Goal: Task Accomplishment & Management: Manage account settings

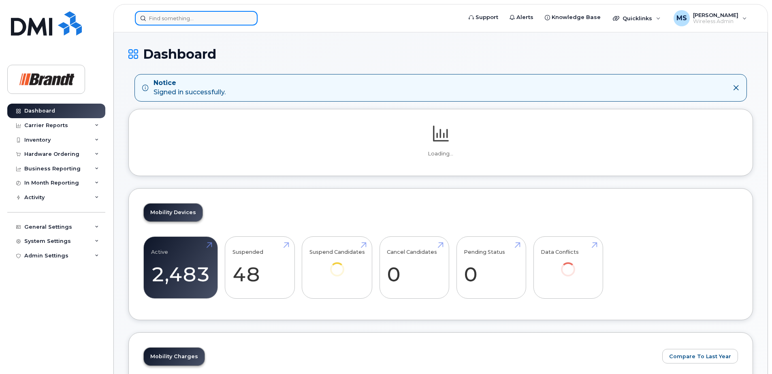
drag, startPoint x: 226, startPoint y: 21, endPoint x: 230, endPoint y: 15, distance: 6.6
click at [226, 19] on input at bounding box center [196, 18] width 123 height 15
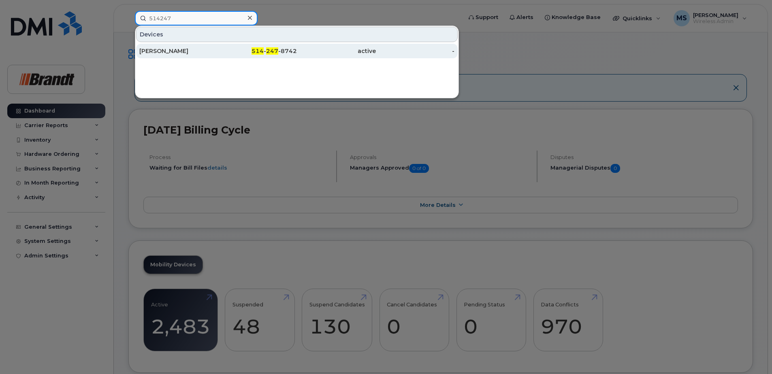
type input "514247"
click at [297, 56] on div "514 - 247 -8742" at bounding box center [336, 51] width 79 height 15
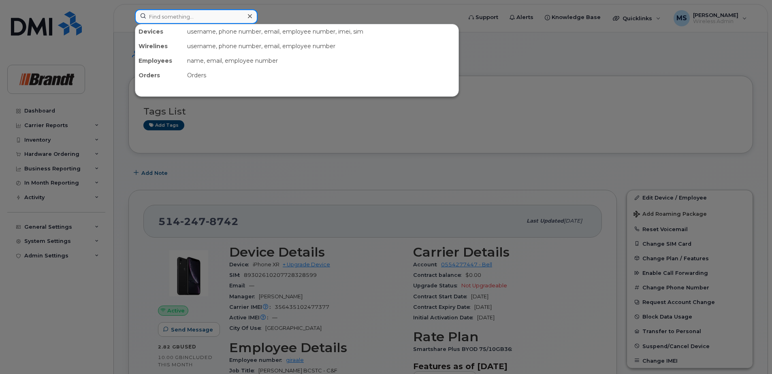
click at [200, 22] on input at bounding box center [196, 16] width 123 height 15
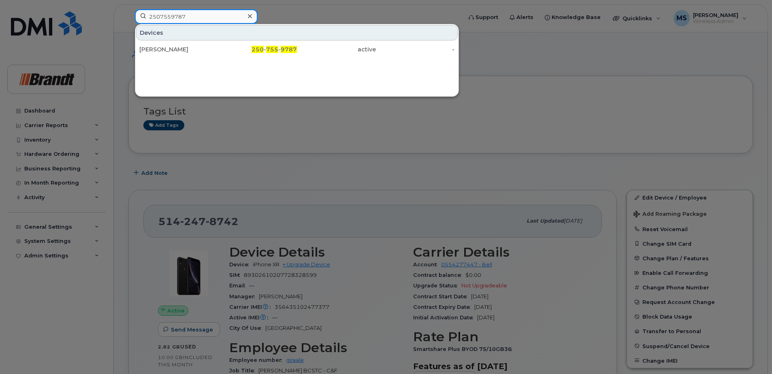
type input "2507559787"
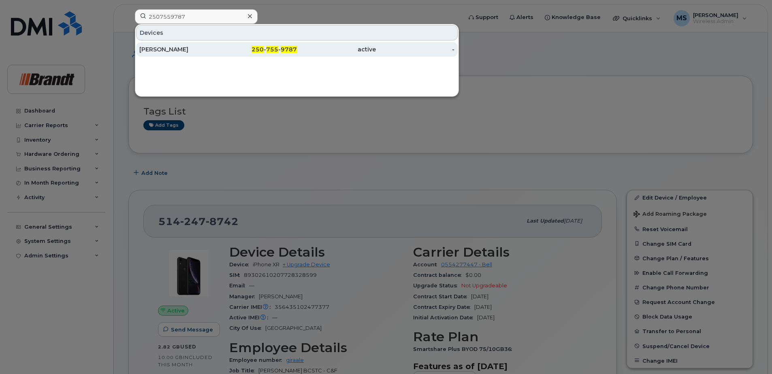
click at [274, 51] on span "755" at bounding box center [272, 49] width 12 height 7
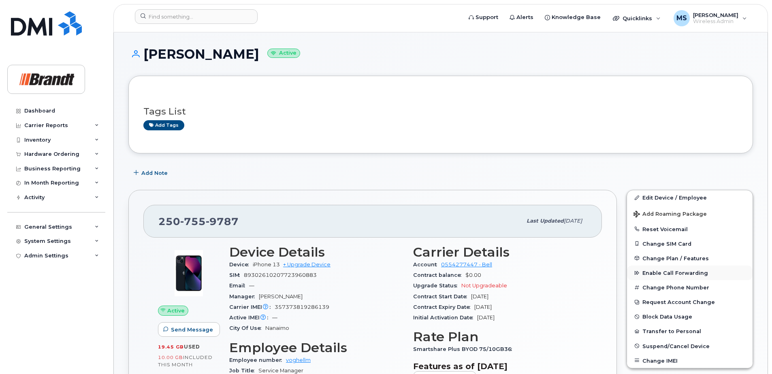
click at [681, 274] on span "Enable Call Forwarding" at bounding box center [675, 273] width 66 height 6
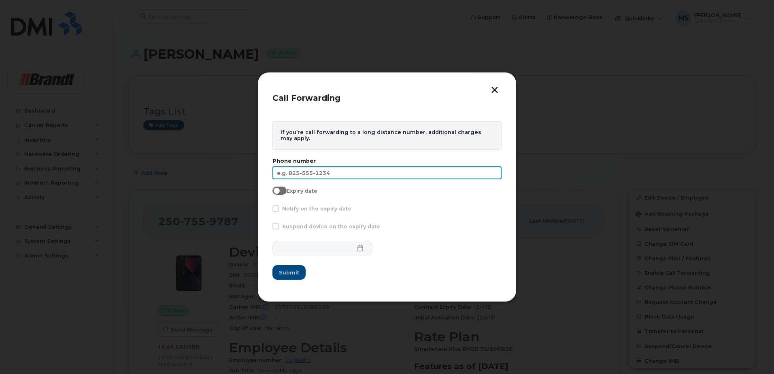
click at [367, 176] on input "text" at bounding box center [387, 172] width 229 height 13
type input "250-668-4894"
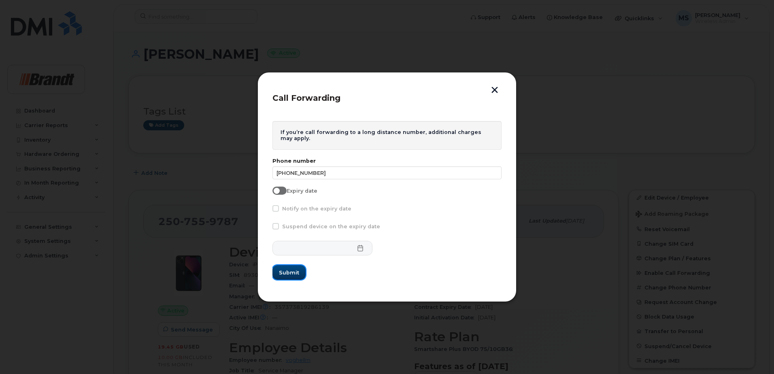
click at [286, 276] on span "Submit" at bounding box center [289, 273] width 20 height 8
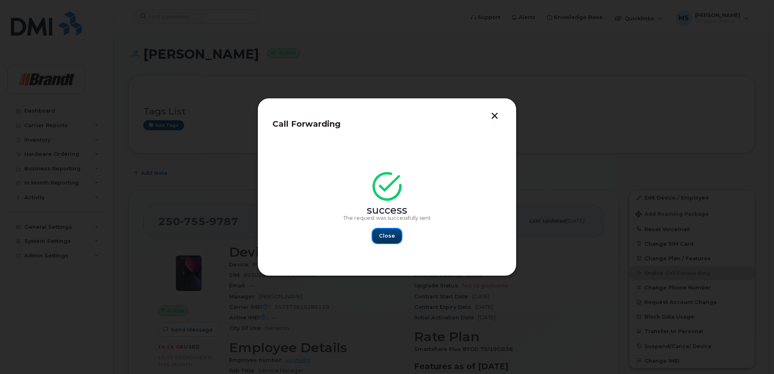
click at [397, 240] on button "Close" at bounding box center [387, 236] width 29 height 15
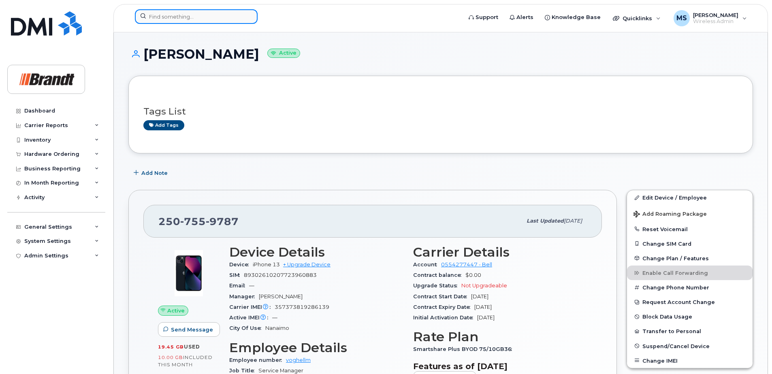
click at [241, 19] on input at bounding box center [196, 16] width 123 height 15
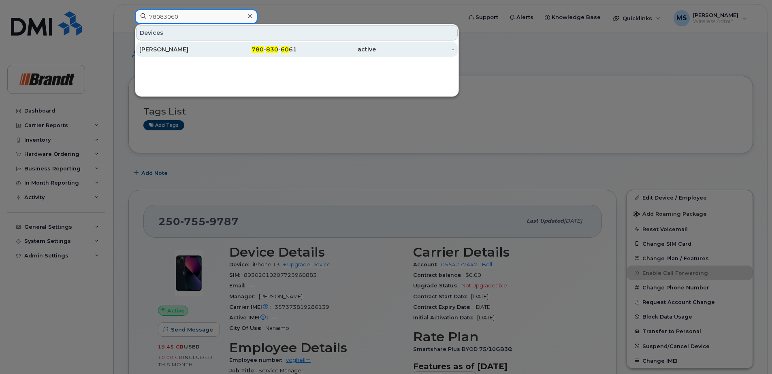
type input "78083060"
click at [287, 46] on span "60" at bounding box center [285, 49] width 8 height 7
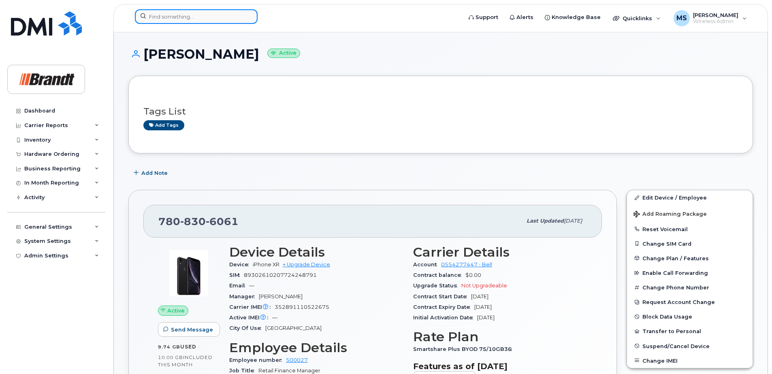
click at [208, 17] on input at bounding box center [196, 16] width 123 height 15
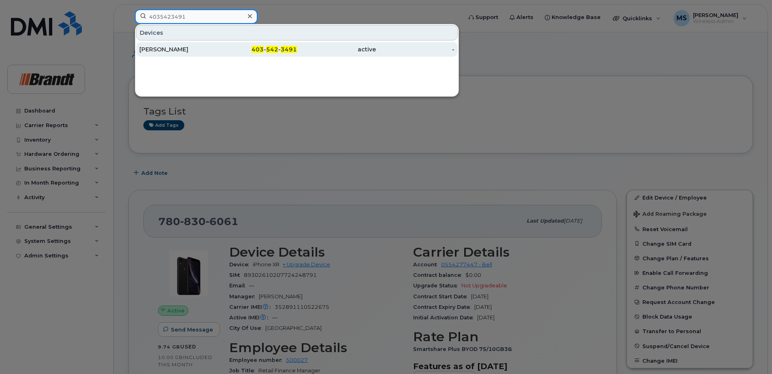
type input "4035423491"
click at [297, 44] on div "403 - 542 - 3491" at bounding box center [336, 49] width 79 height 15
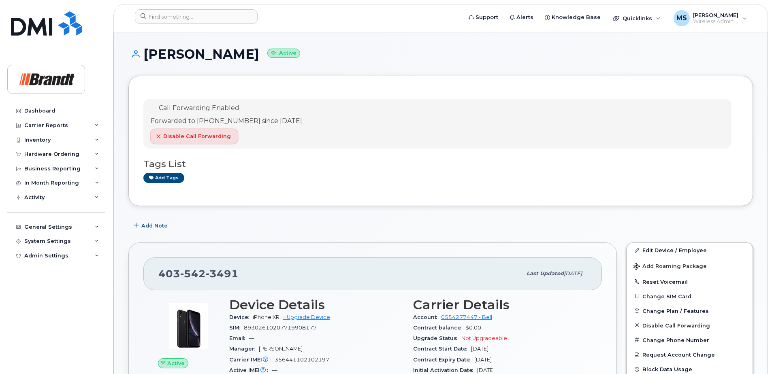
click at [188, 136] on span "Disable Call Forwarding" at bounding box center [197, 136] width 68 height 8
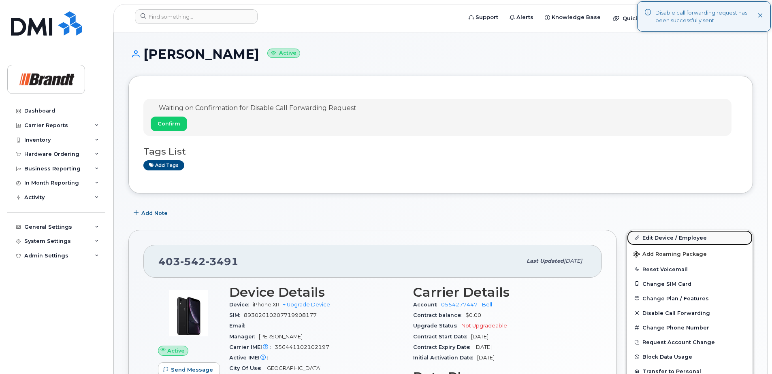
click at [664, 236] on link "Edit Device / Employee" at bounding box center [690, 237] width 126 height 15
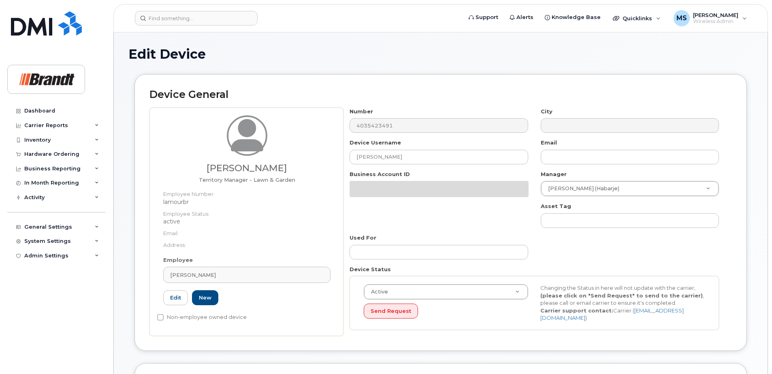
select select "34499228"
select select "35155014"
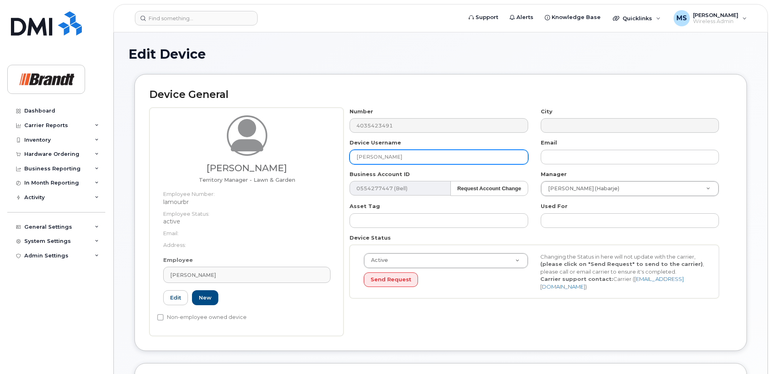
drag, startPoint x: 417, startPoint y: 158, endPoint x: 247, endPoint y: 158, distance: 170.1
click at [249, 158] on div "[PERSON_NAME] Territory Manager - Lawn & Garden Employee Number: lamourbr Emplo…" at bounding box center [440, 222] width 582 height 228
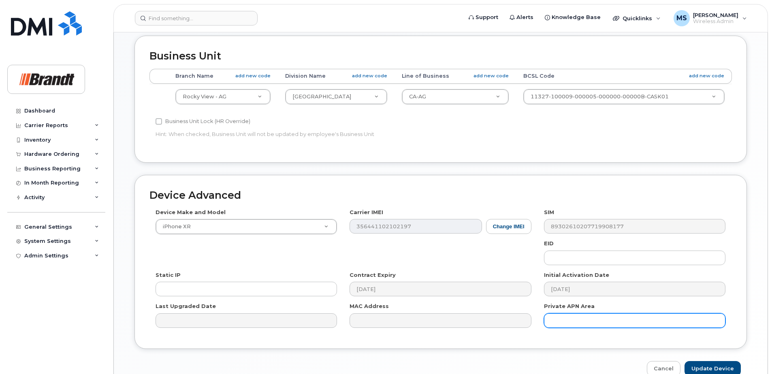
scroll to position [370, 0]
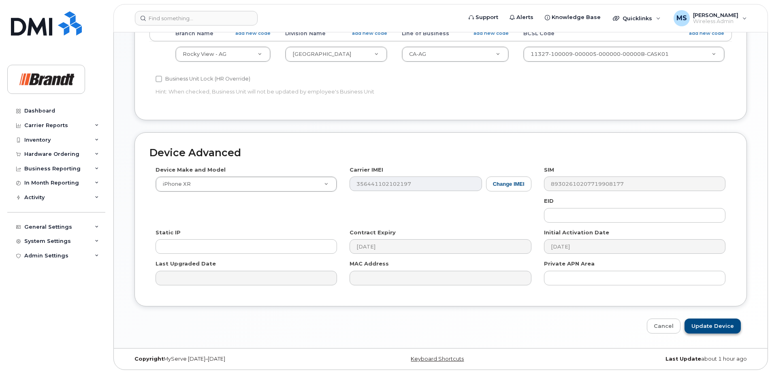
type input "[PERSON_NAME]"
click at [703, 322] on input "Update Device" at bounding box center [712, 326] width 56 height 15
type input "Saving..."
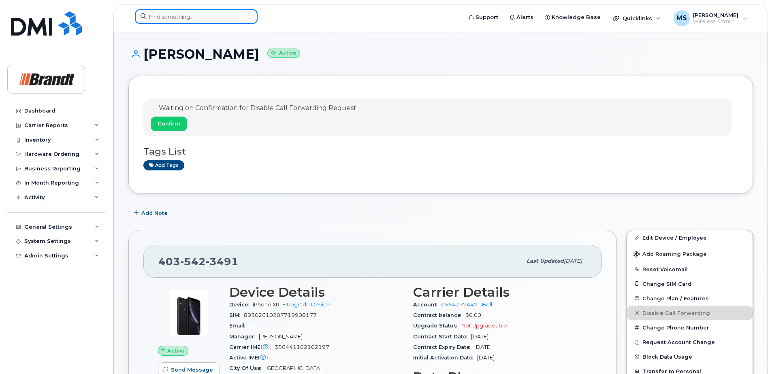
click at [236, 18] on input at bounding box center [196, 16] width 123 height 15
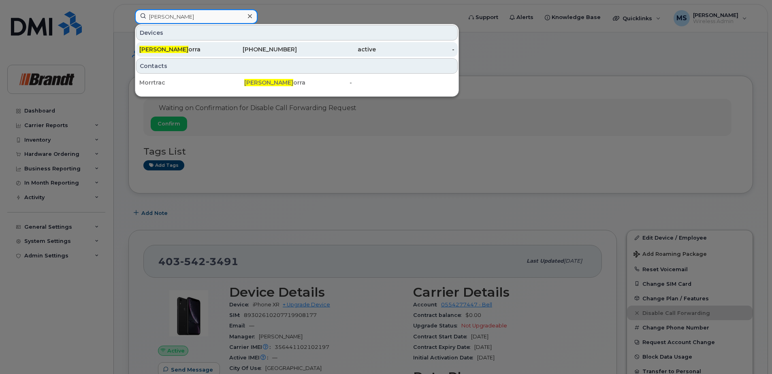
type input "[PERSON_NAME]"
click at [188, 51] on div "[PERSON_NAME]" at bounding box center [178, 49] width 79 height 8
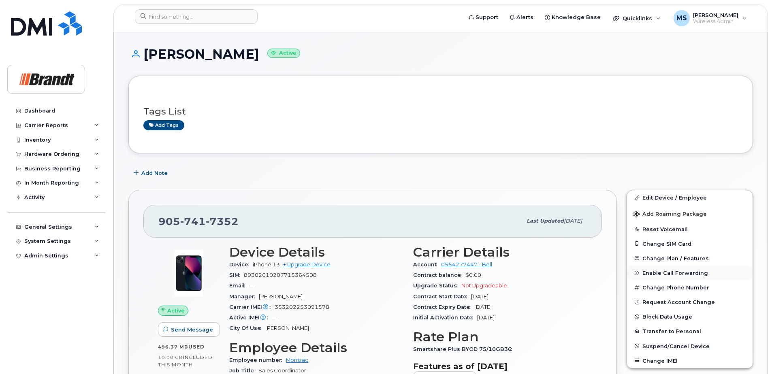
click at [672, 273] on span "Enable Call Forwarding" at bounding box center [675, 273] width 66 height 6
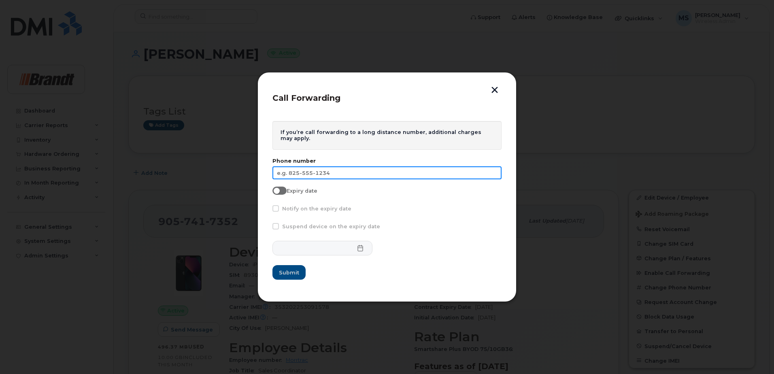
click at [418, 174] on input "text" at bounding box center [387, 172] width 229 height 13
click at [315, 169] on input "text" at bounding box center [387, 172] width 229 height 13
type input "[PHONE_NUMBER]"
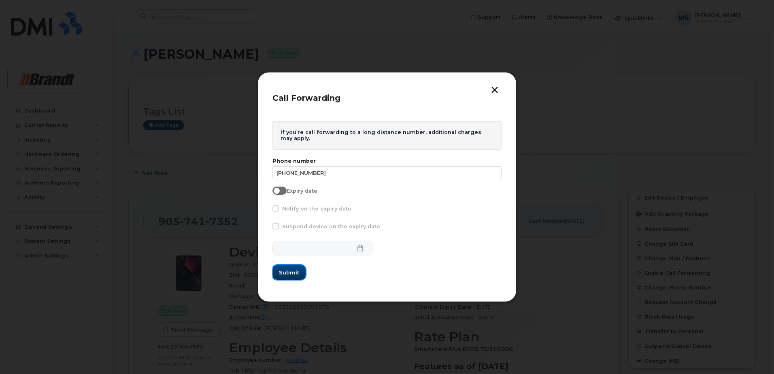
click at [296, 273] on span "Submit" at bounding box center [289, 273] width 20 height 8
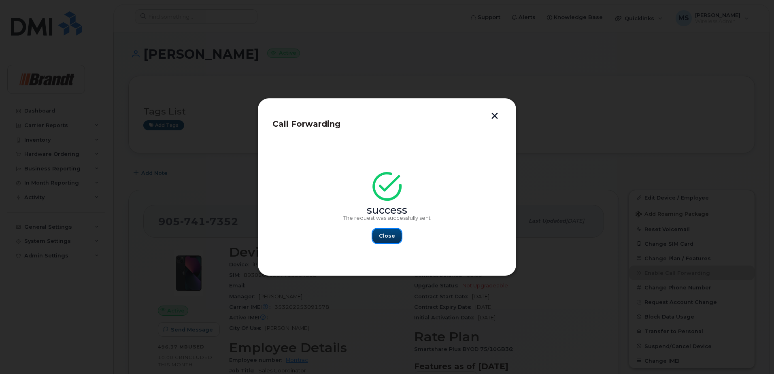
click at [386, 240] on span "Close" at bounding box center [387, 236] width 16 height 8
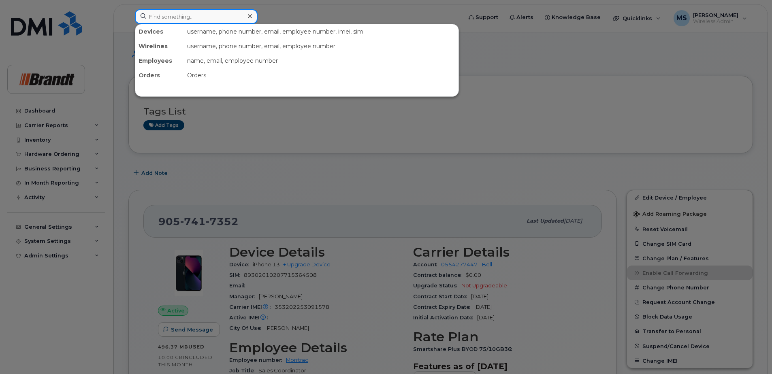
click at [157, 19] on input at bounding box center [196, 16] width 123 height 15
paste input "3068730148"
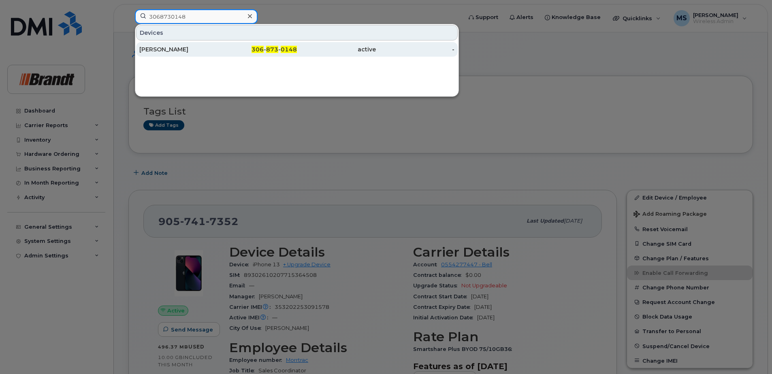
type input "3068730148"
drag, startPoint x: 162, startPoint y: 53, endPoint x: 171, endPoint y: 55, distance: 9.5
click at [162, 53] on div "Murray Partyka" at bounding box center [178, 49] width 79 height 8
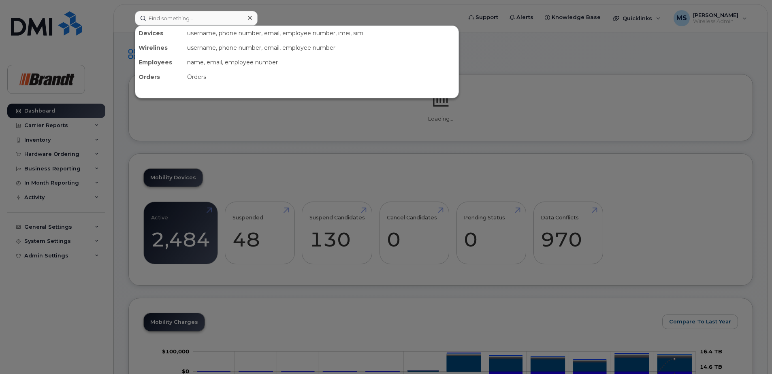
click at [204, 18] on input at bounding box center [196, 18] width 123 height 15
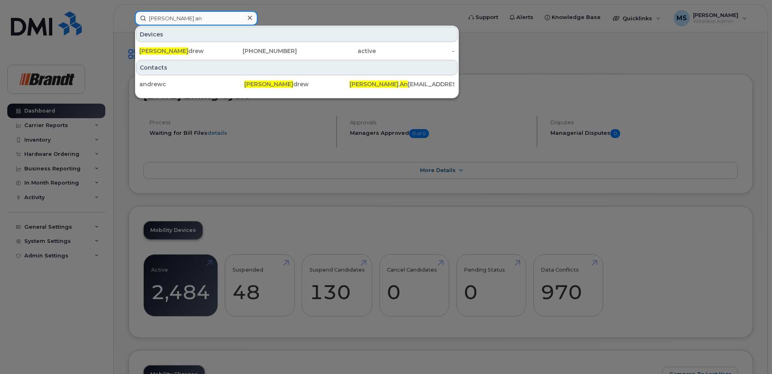
drag, startPoint x: 105, startPoint y: 21, endPoint x: 1, endPoint y: 21, distance: 104.1
click at [128, 21] on div "[PERSON_NAME] an Devices [PERSON_NAME] [PERSON_NAME] [PHONE_NUMBER] active - Co…" at bounding box center [295, 18] width 335 height 15
type input "[PERSON_NAME]"
